Goal: Task Accomplishment & Management: Manage account settings

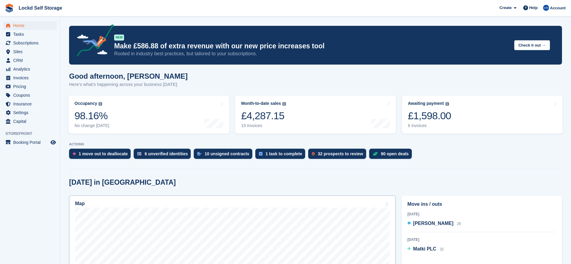
scroll to position [102, 0]
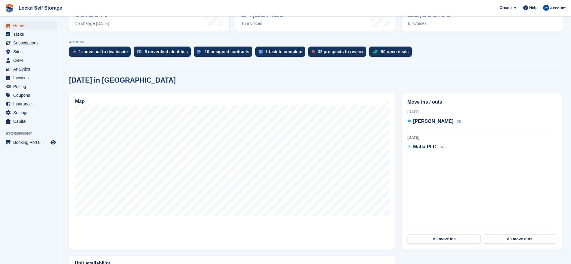
click at [31, 27] on span "Home" at bounding box center [31, 25] width 36 height 8
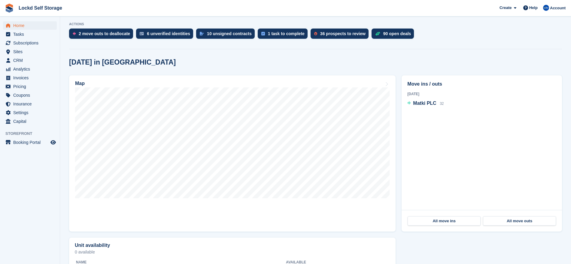
scroll to position [121, 0]
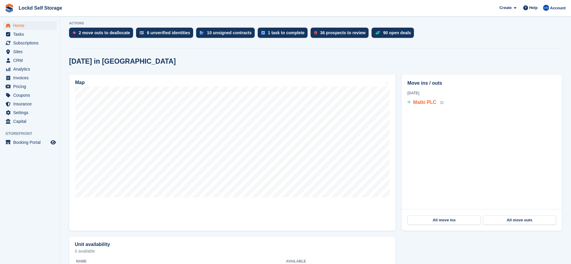
click at [427, 102] on span "Matki PLC" at bounding box center [424, 102] width 23 height 5
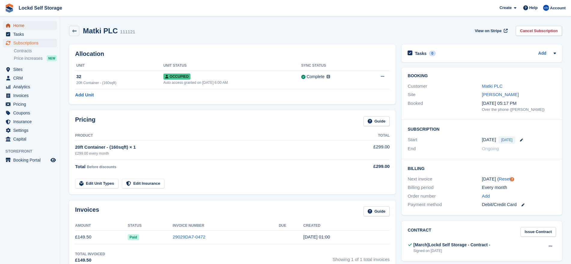
click at [24, 26] on span "Home" at bounding box center [31, 25] width 36 height 8
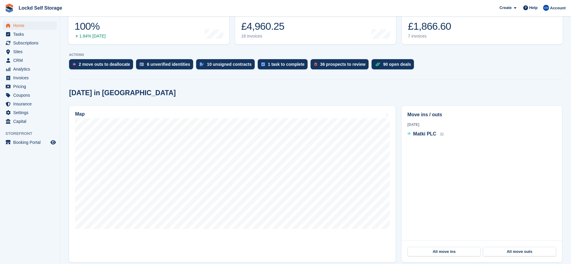
scroll to position [91, 0]
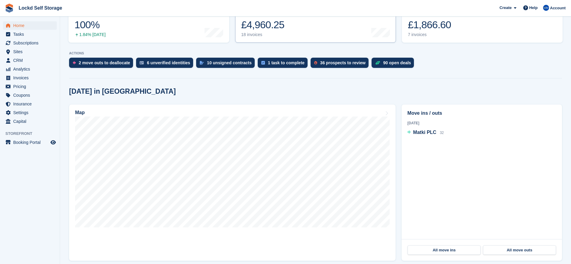
click at [259, 34] on div "18 invoices" at bounding box center [263, 34] width 45 height 5
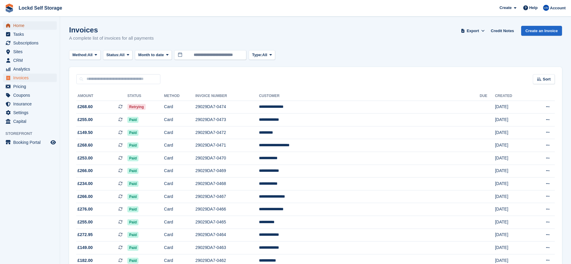
click at [17, 26] on span "Home" at bounding box center [31, 25] width 36 height 8
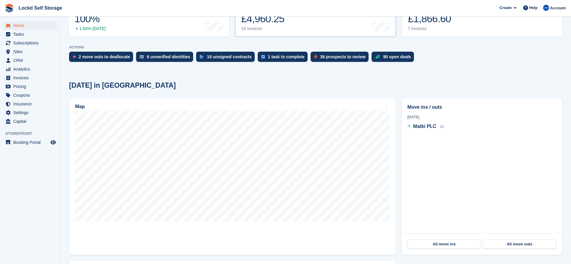
scroll to position [97, 0]
click at [417, 125] on span "Matki PLC" at bounding box center [424, 126] width 23 height 5
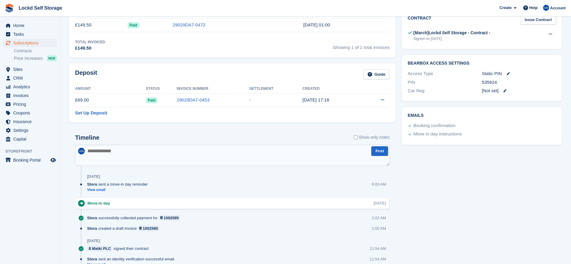
scroll to position [212, 0]
click at [101, 190] on link "View email" at bounding box center [119, 190] width 64 height 5
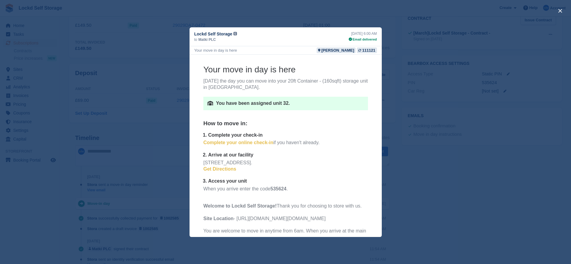
scroll to position [59, 0]
click at [558, 10] on button "close" at bounding box center [561, 11] width 10 height 10
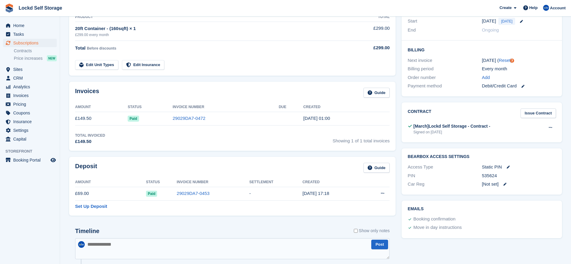
scroll to position [117, 0]
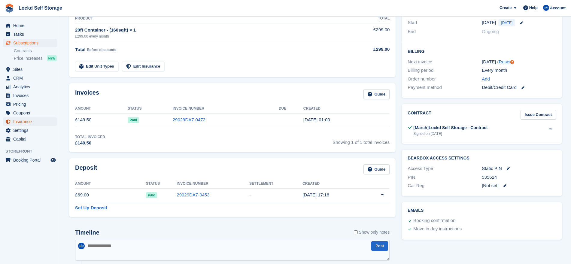
click at [23, 119] on span "Insurance" at bounding box center [31, 122] width 36 height 8
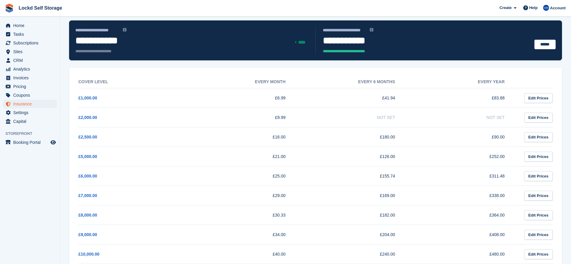
scroll to position [30, 0]
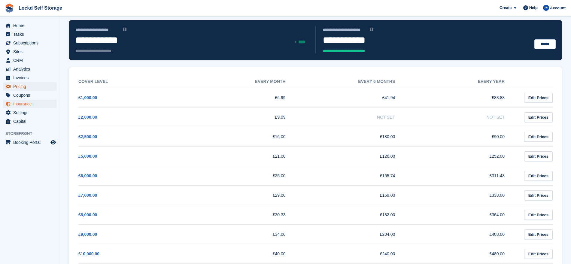
click at [21, 86] on span "Pricing" at bounding box center [31, 86] width 36 height 8
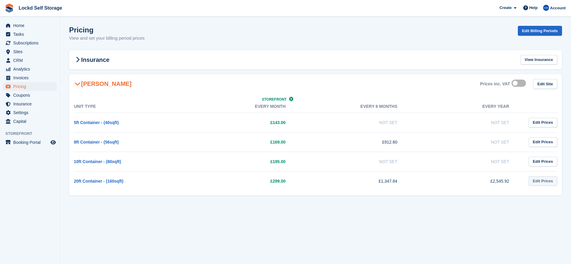
click at [542, 181] on link "Edit Prices" at bounding box center [543, 181] width 29 height 10
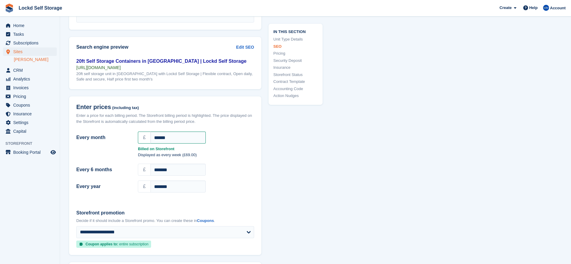
scroll to position [465, 0]
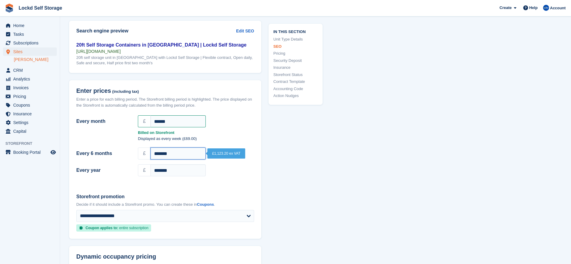
drag, startPoint x: 184, startPoint y: 156, endPoint x: 133, endPoint y: 151, distance: 51.7
click at [133, 151] on div "Every 6 months £ *******" at bounding box center [165, 153] width 185 height 14
type input "*******"
click at [181, 167] on input "*******" at bounding box center [178, 170] width 55 height 12
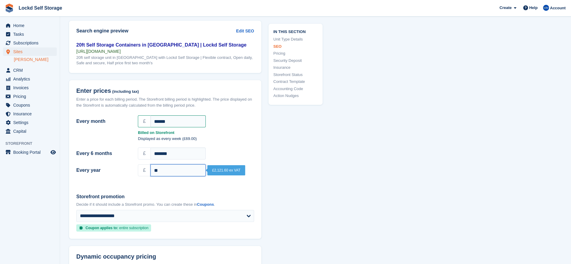
type input "*"
type input "*******"
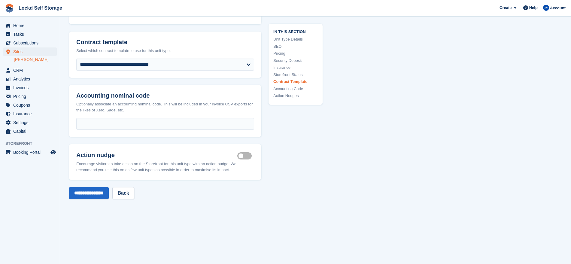
scroll to position [1141, 0]
click at [93, 190] on input "**********" at bounding box center [89, 193] width 40 height 12
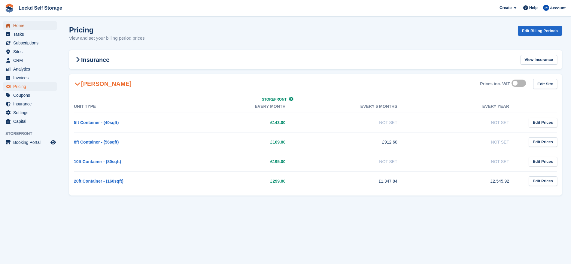
click at [30, 25] on span "Home" at bounding box center [31, 25] width 36 height 8
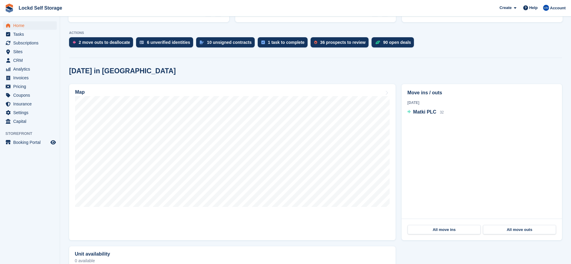
scroll to position [112, 0]
